Goal: Task Accomplishment & Management: Complete application form

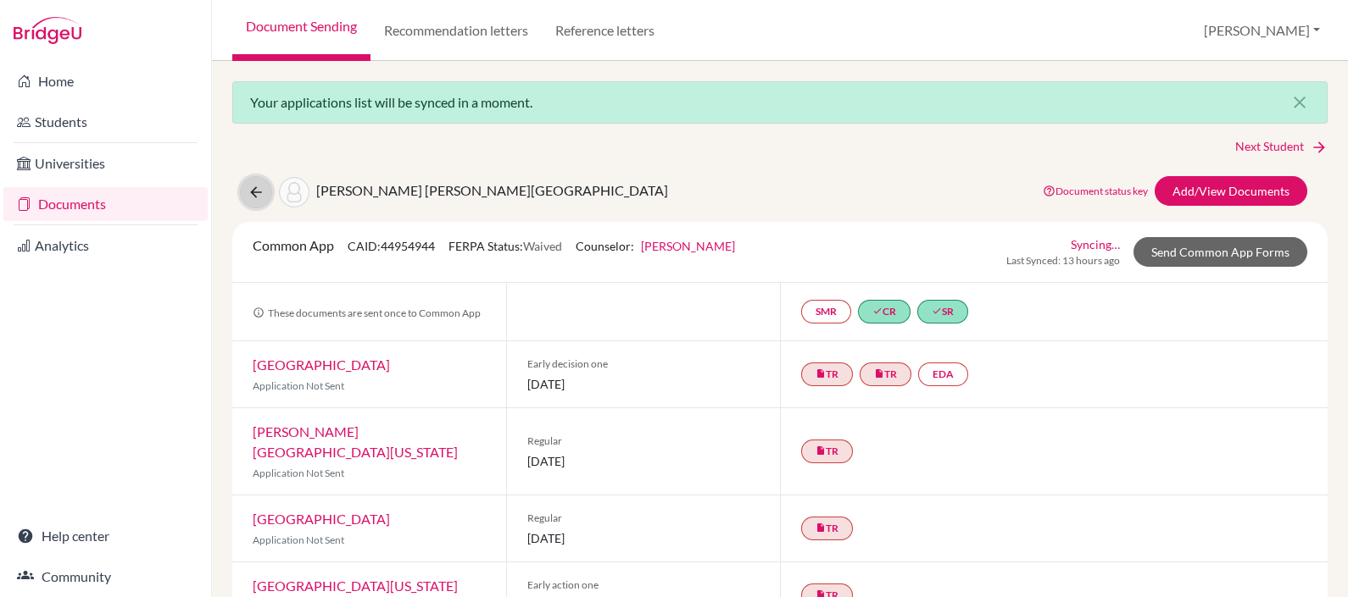
click at [252, 191] on icon at bounding box center [255, 192] width 17 height 17
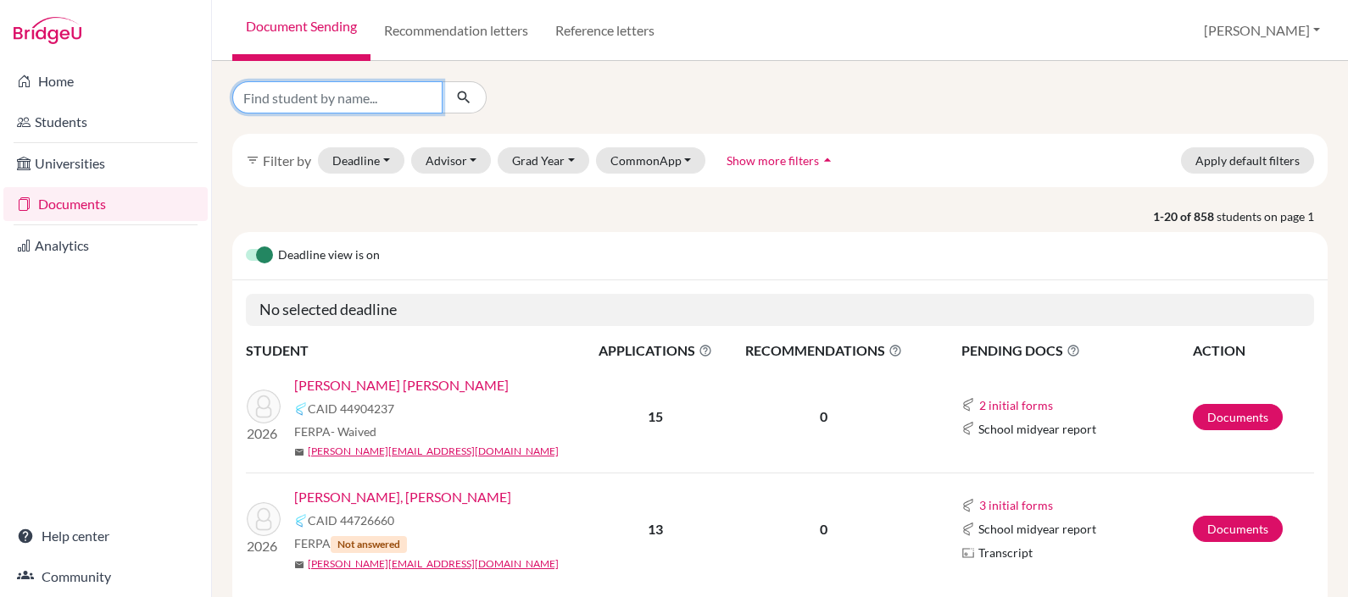
click at [370, 94] on input "Find student by name..." at bounding box center [337, 97] width 210 height 32
type input "checa"
click button "submit" at bounding box center [464, 97] width 45 height 32
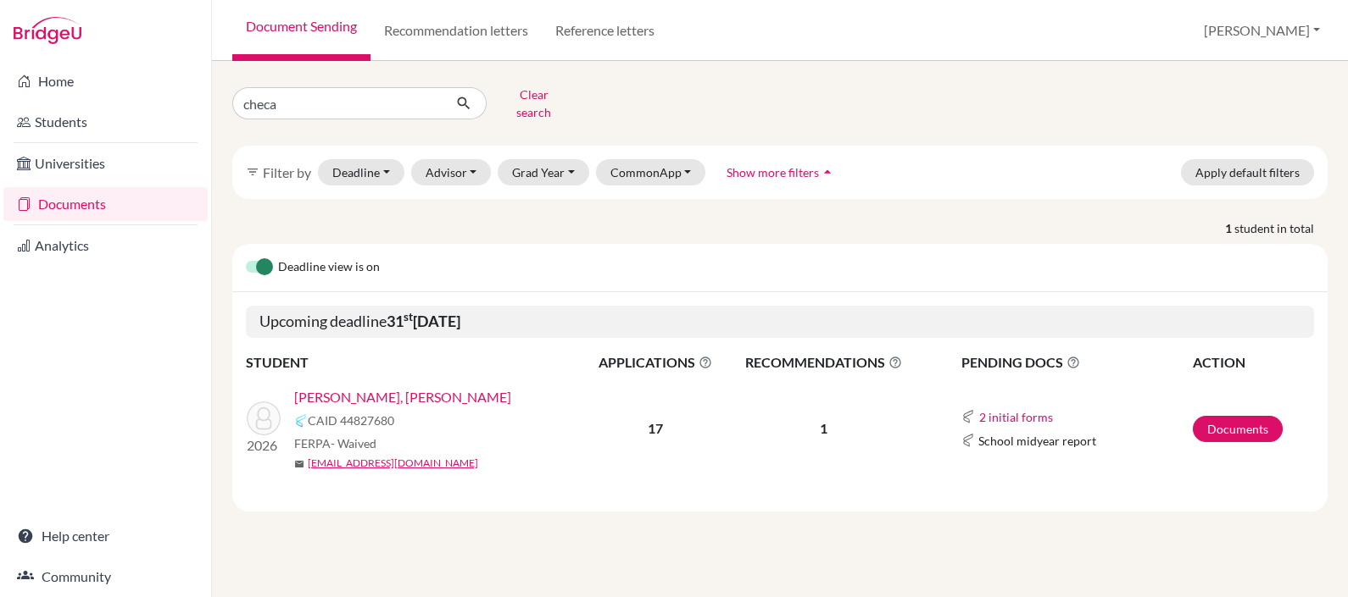
click at [370, 387] on link "[PERSON_NAME], [PERSON_NAME]" at bounding box center [402, 397] width 217 height 20
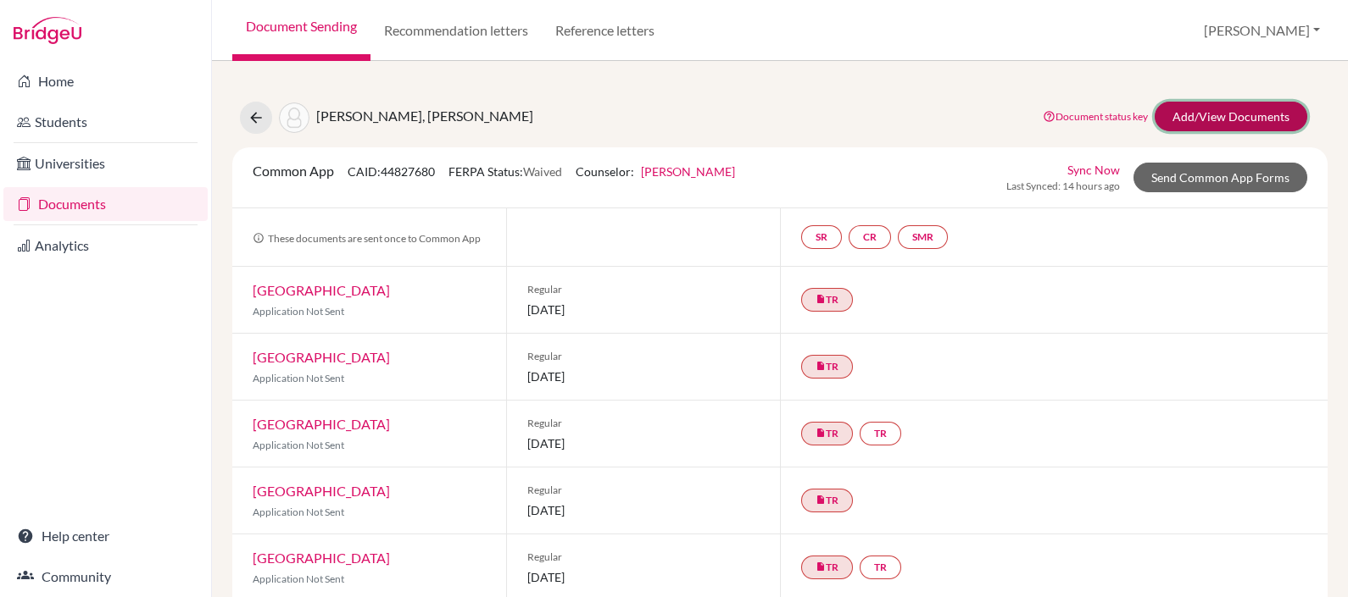
click at [1203, 110] on link "Add/View Documents" at bounding box center [1230, 117] width 153 height 30
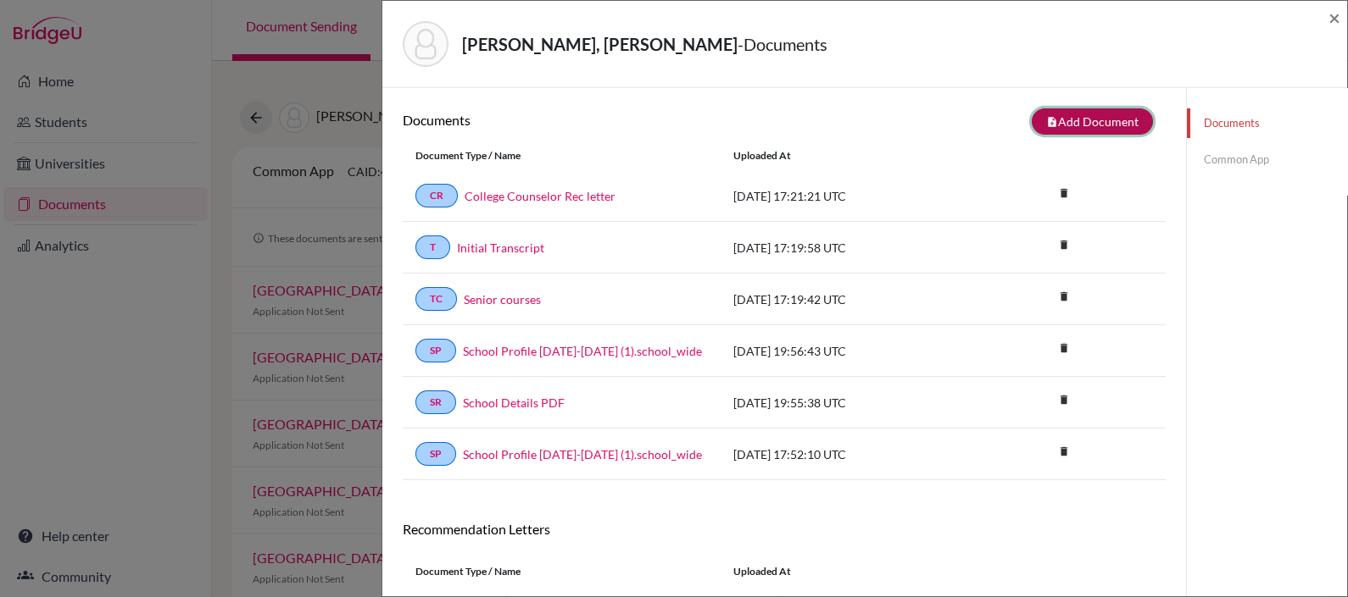
click at [1072, 126] on button "note_add Add Document" at bounding box center [1091, 121] width 121 height 26
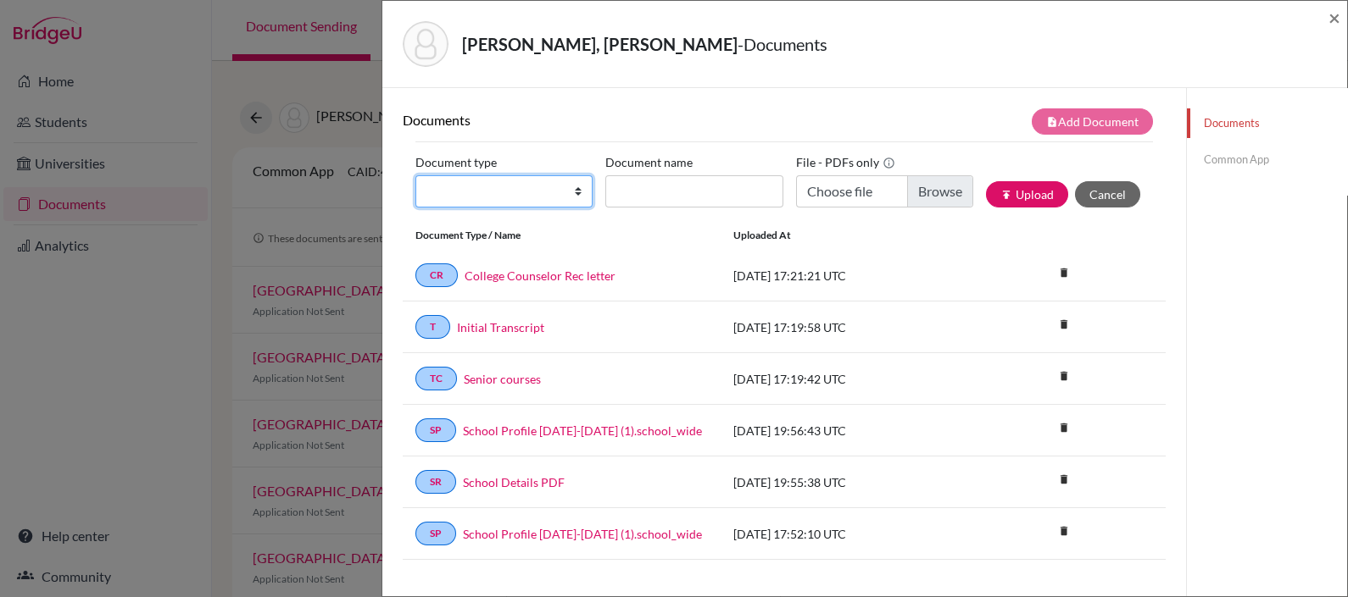
click at [483, 188] on select "Change explanation for Common App reports Counselor recommendation Internationa…" at bounding box center [503, 191] width 177 height 32
select select "4"
click at [415, 175] on select "Change explanation for Common App reports Counselor recommendation Internationa…" at bounding box center [503, 191] width 177 height 32
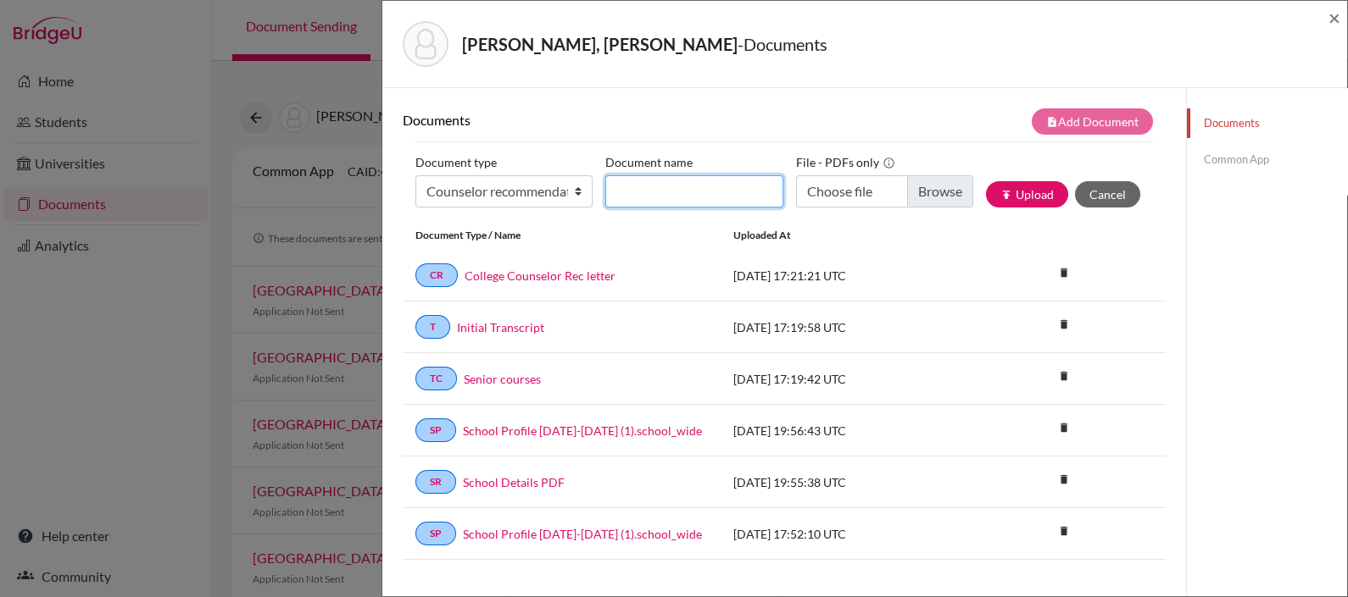
click at [697, 181] on input "Document name" at bounding box center [693, 191] width 177 height 32
type input "[PERSON_NAME] [PERSON_NAME]"
